Goal: Task Accomplishment & Management: Manage account settings

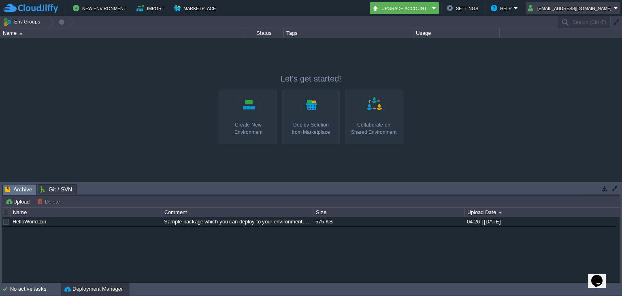
click at [612, 9] on button "[EMAIL_ADDRESS][DOMAIN_NAME]" at bounding box center [571, 8] width 86 height 10
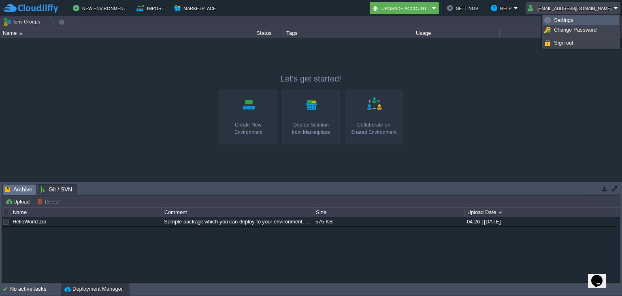
click at [589, 19] on link "Settings" at bounding box center [581, 20] width 76 height 9
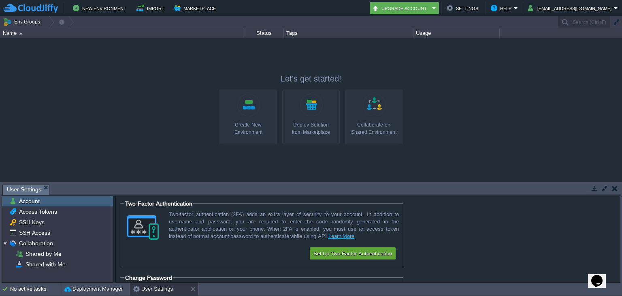
click at [498, 179] on div at bounding box center [311, 110] width 622 height 144
click at [190, 289] on div at bounding box center [193, 288] width 11 height 13
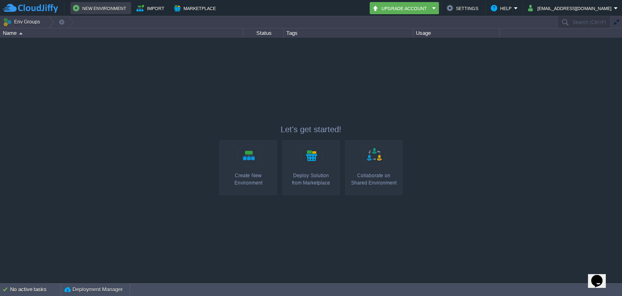
click at [109, 10] on button "New Environment" at bounding box center [101, 8] width 56 height 10
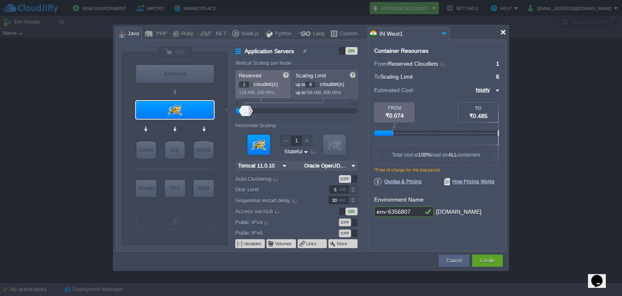
click at [502, 33] on div at bounding box center [503, 32] width 6 height 6
